Goal: Task Accomplishment & Management: Manage account settings

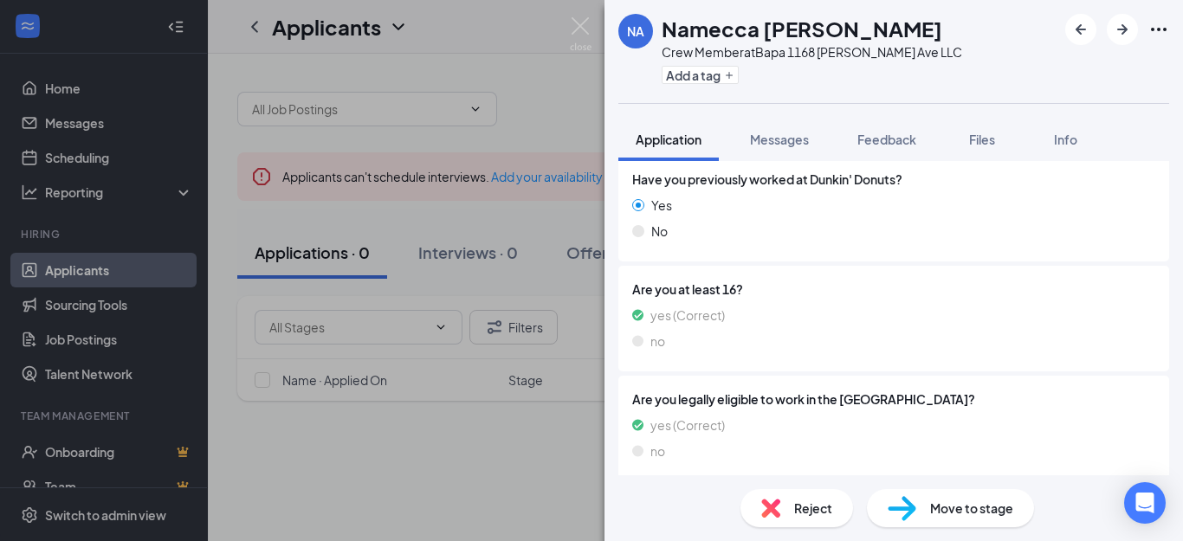
scroll to position [87, 0]
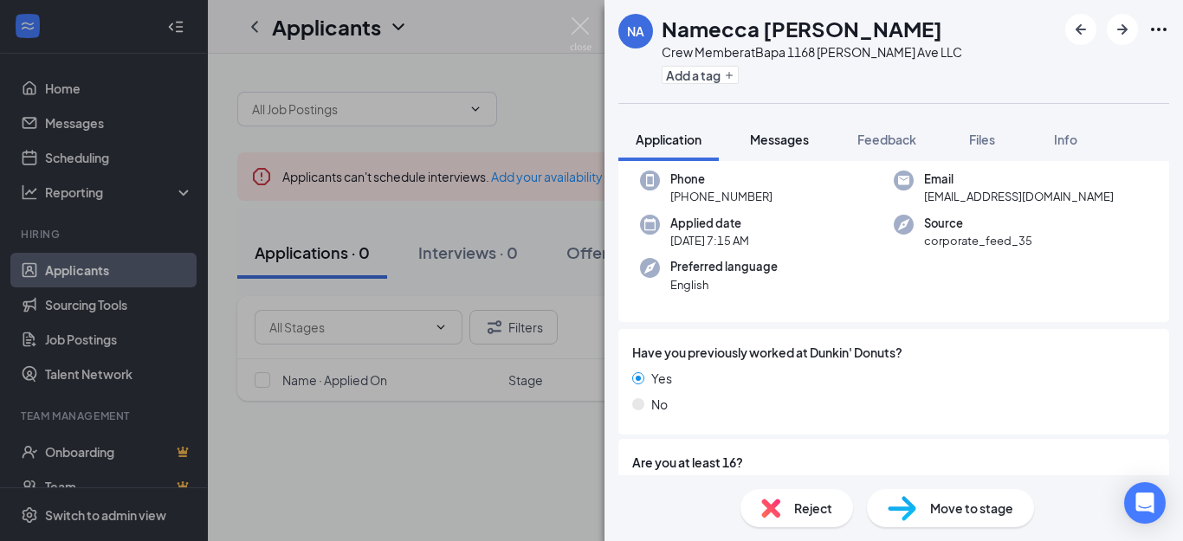
click at [798, 139] on span "Messages" at bounding box center [779, 140] width 59 height 16
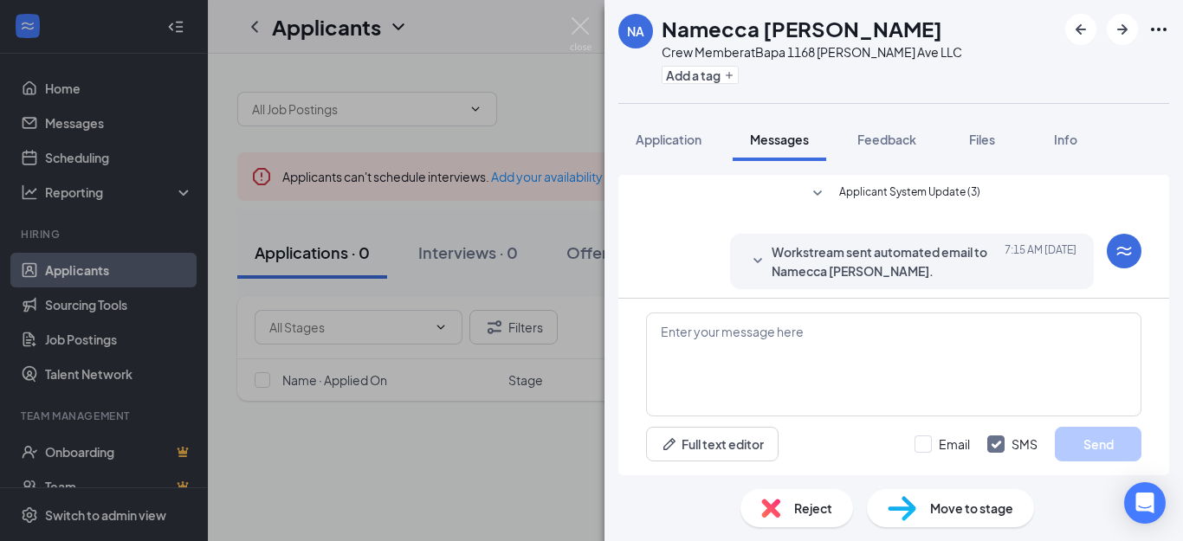
click at [814, 195] on icon "SmallChevronDown" at bounding box center [817, 194] width 21 height 21
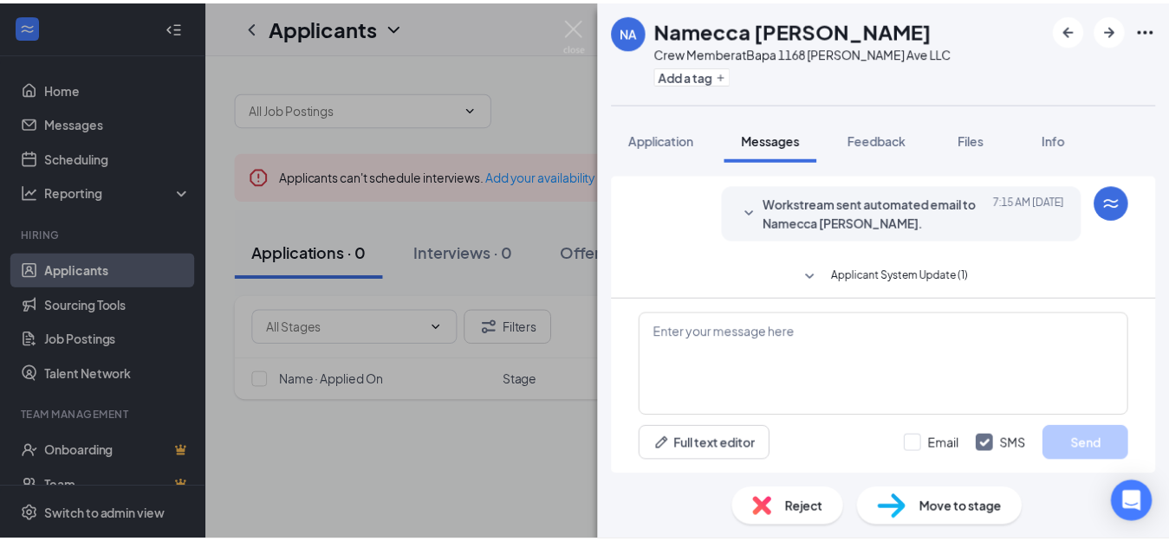
scroll to position [194, 0]
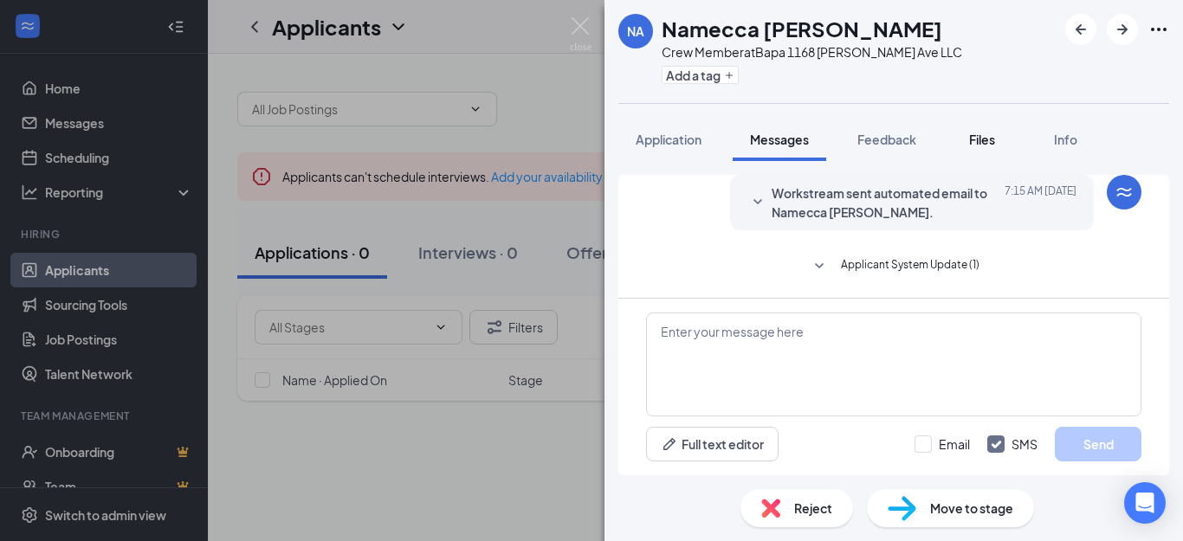
click at [972, 134] on span "Files" at bounding box center [982, 140] width 26 height 16
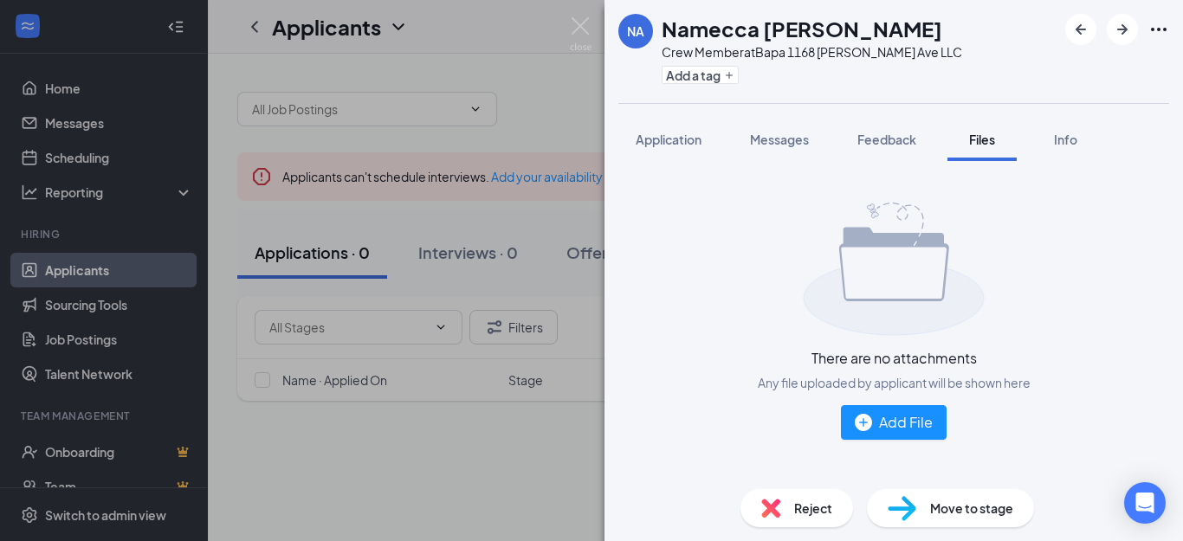
click at [445, 117] on div "NA Namecca [PERSON_NAME] Crew Member at Bapa 1168 [PERSON_NAME] Ave LLC Add a t…" at bounding box center [591, 270] width 1183 height 541
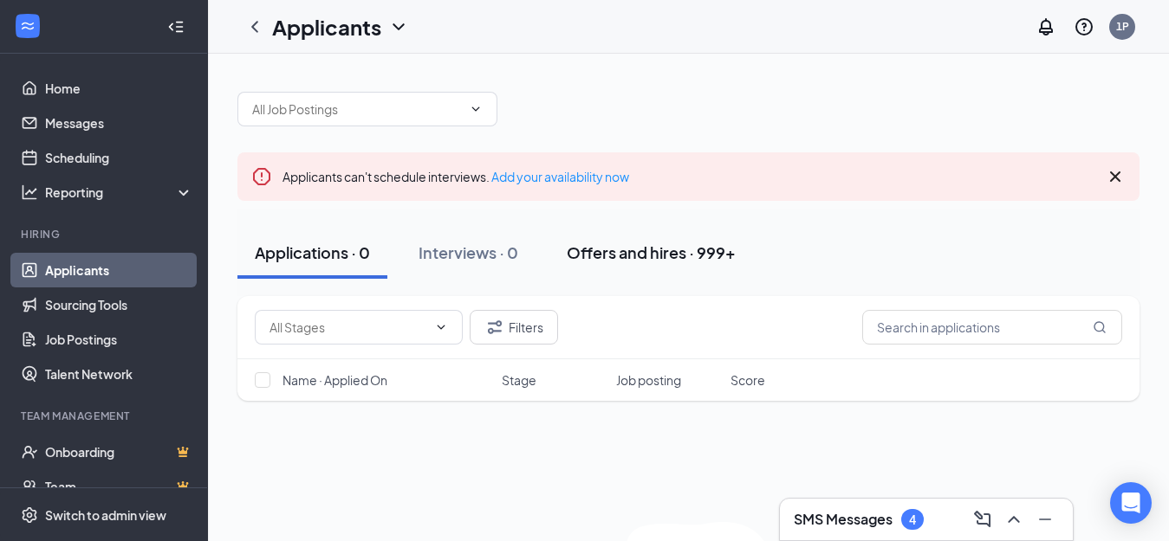
click at [658, 255] on div "Offers and hires · 999+" at bounding box center [651, 253] width 169 height 22
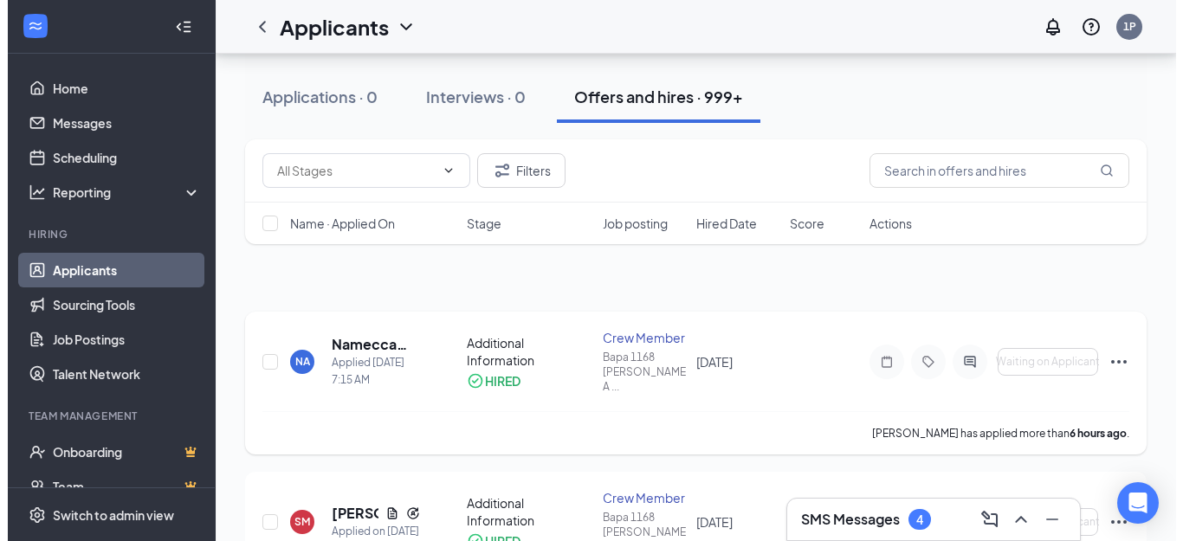
scroll to position [173, 0]
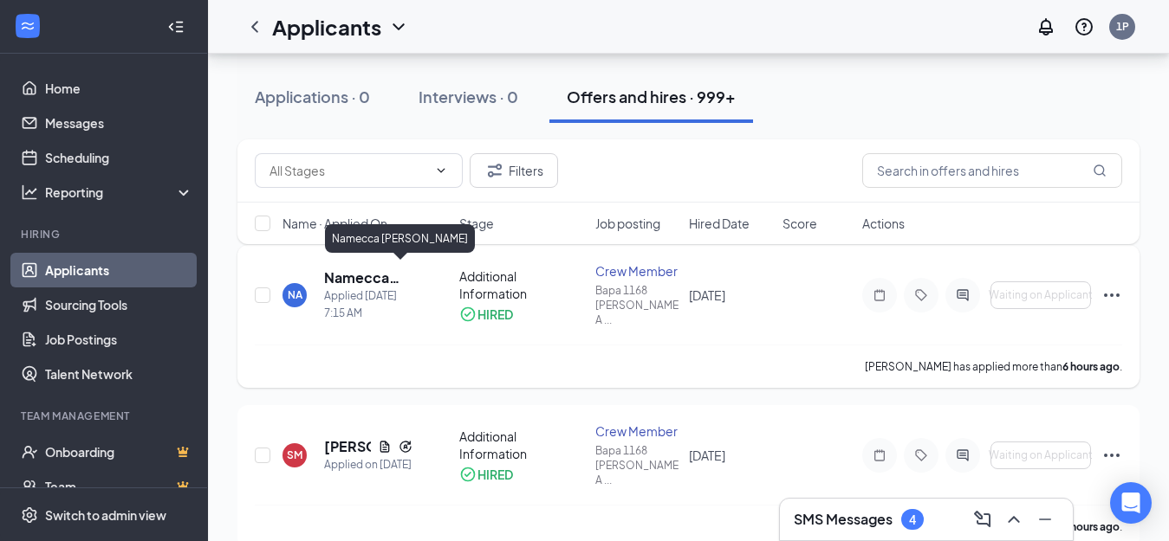
click at [367, 273] on h5 "Namecca [PERSON_NAME]" at bounding box center [368, 278] width 88 height 19
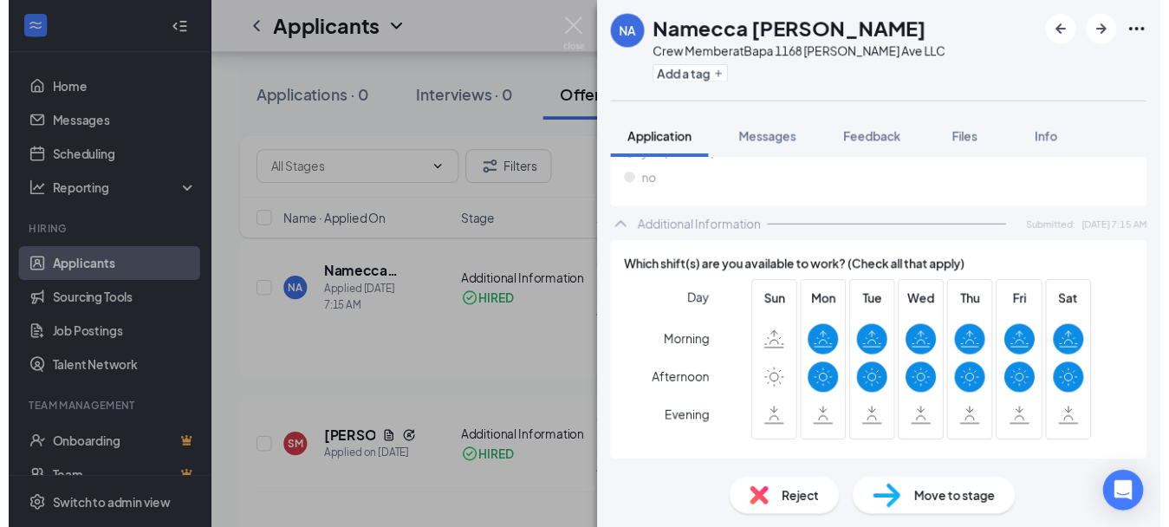
scroll to position [543, 0]
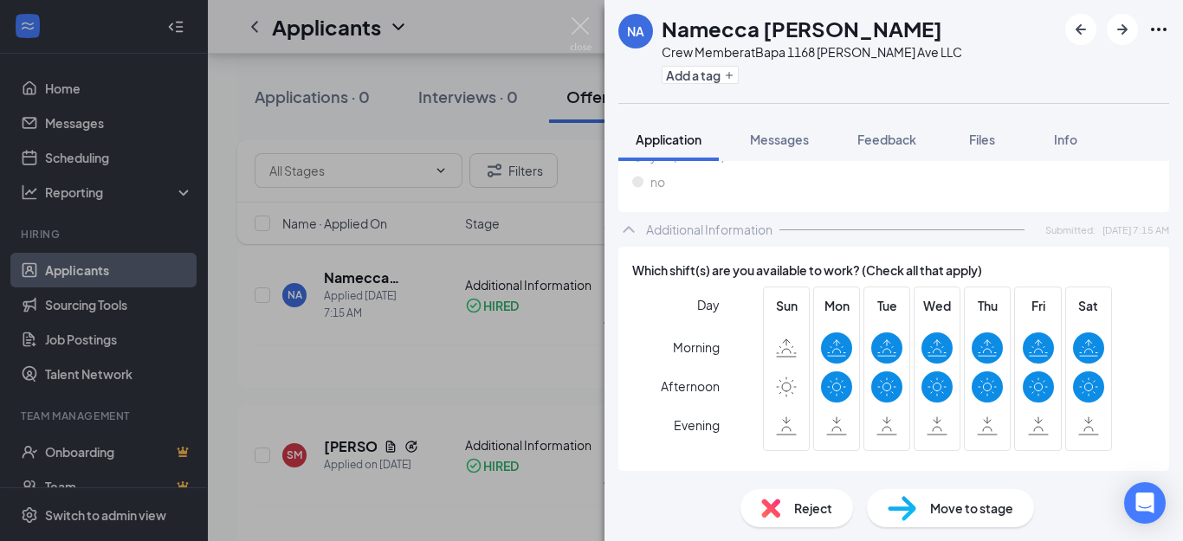
click at [403, 336] on div "NA Namecca [PERSON_NAME] Crew Member at Bapa [STREET_ADDRESS][PERSON_NAME] LLC …" at bounding box center [591, 270] width 1183 height 541
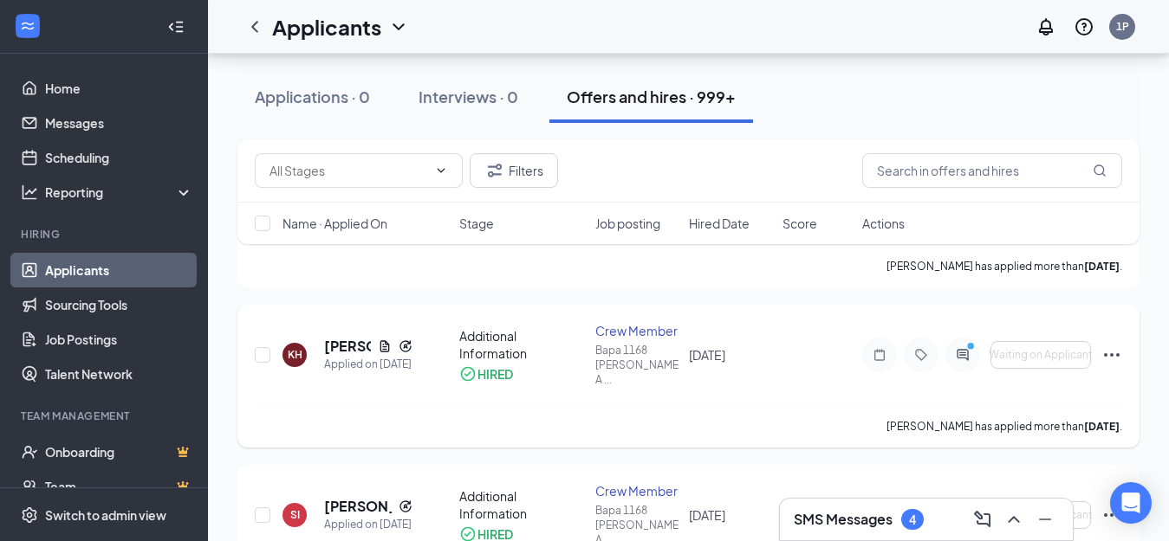
scroll to position [1559, 0]
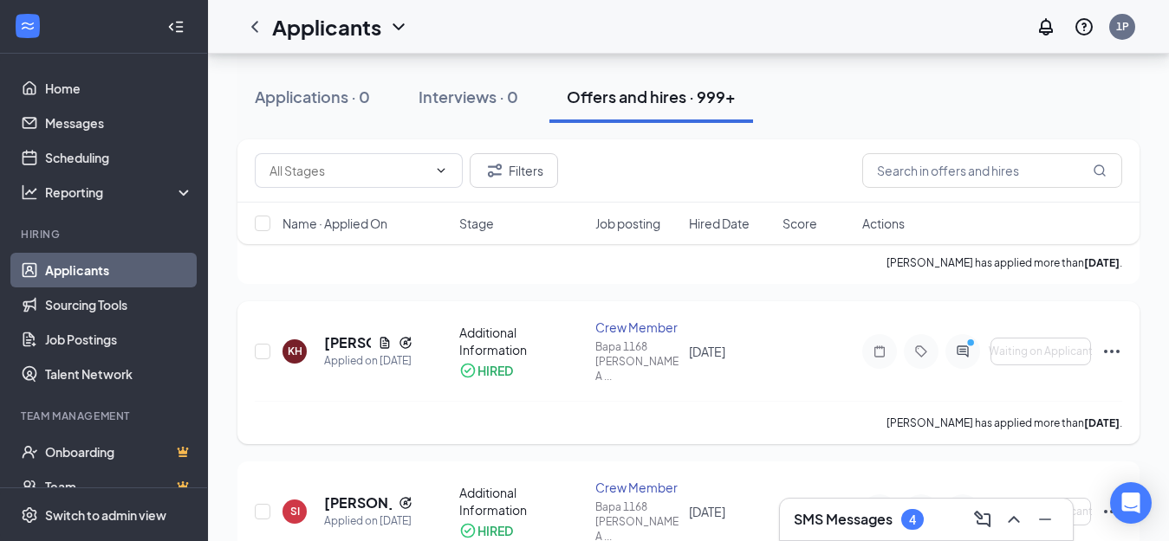
click at [975, 334] on div at bounding box center [962, 351] width 35 height 35
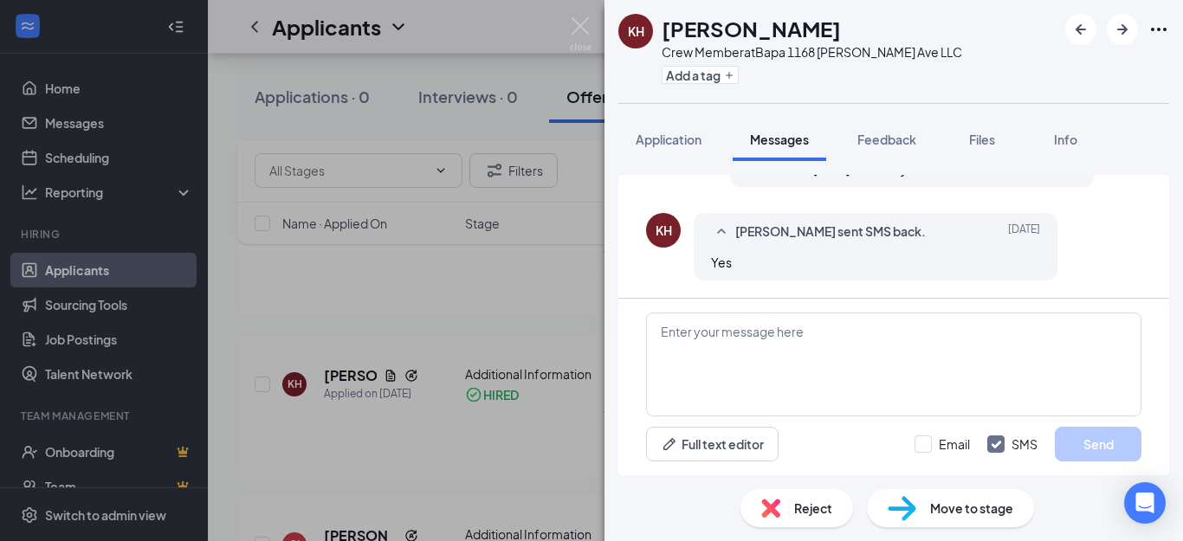
scroll to position [839, 0]
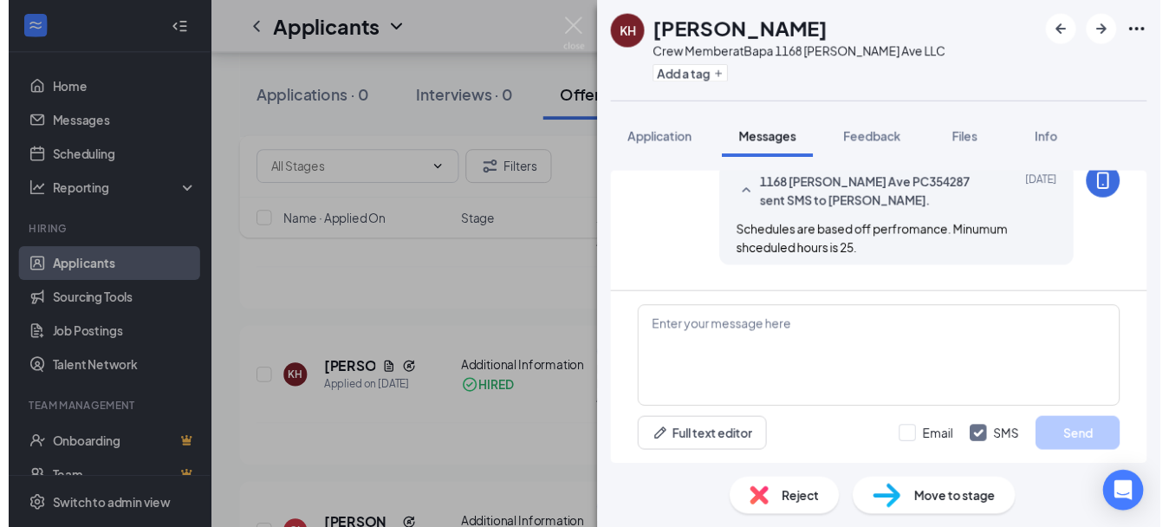
scroll to position [146, 0]
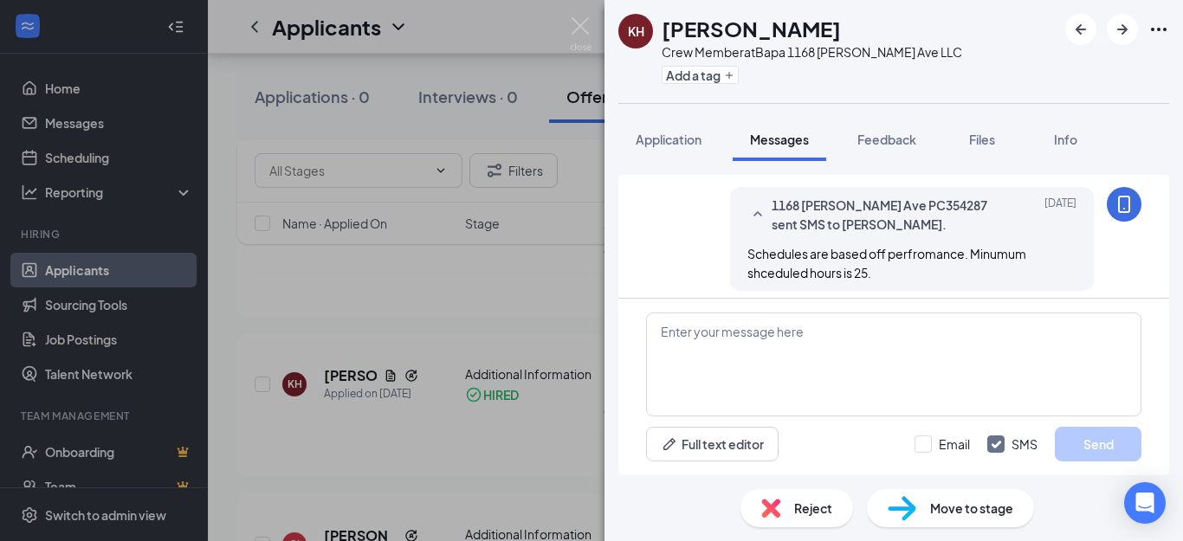
click at [584, 16] on div "KH [PERSON_NAME] Crew Member at [GEOGRAPHIC_DATA] 1168 [PERSON_NAME] Ave LLC Ad…" at bounding box center [591, 270] width 1183 height 541
